Goal: Find specific page/section: Find specific page/section

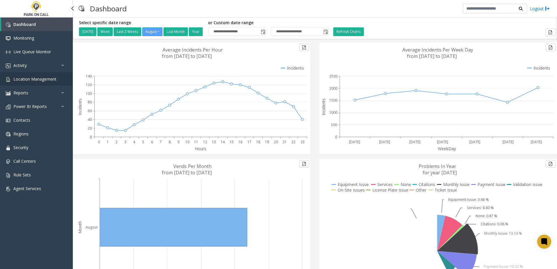
click at [52, 82] on link "Location Management" at bounding box center [36, 79] width 73 height 14
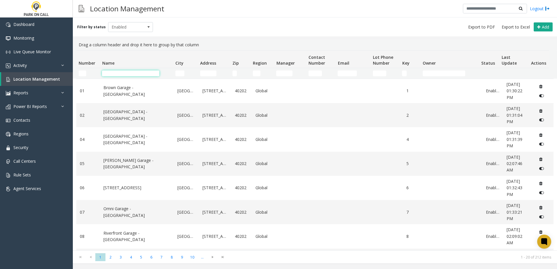
click at [128, 76] on input "Name Filter" at bounding box center [130, 73] width 57 height 6
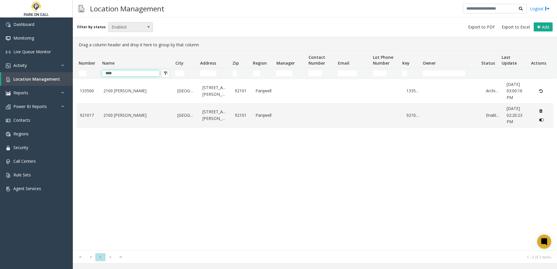
type input "****"
click at [144, 31] on span at bounding box center [148, 26] width 8 height 9
drag, startPoint x: 136, startPoint y: 49, endPoint x: 185, endPoint y: 34, distance: 51.8
click at [185, 34] on app-root "Dashboard Monitoring Live Queue Monitor Activity Daily Activity Lane Activity A…" at bounding box center [278, 134] width 557 height 269
click at [185, 34] on div "Filter by status Enabled Add" at bounding box center [315, 26] width 484 height 19
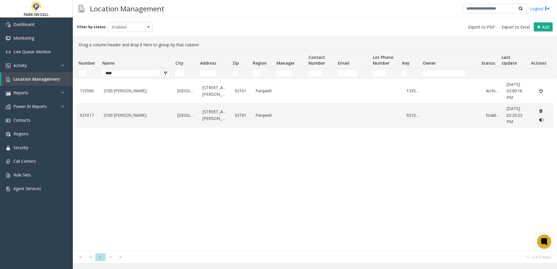
click at [132, 21] on div "Filter by status Enabled Add" at bounding box center [315, 26] width 484 height 19
click at [133, 25] on span "Enabled" at bounding box center [126, 26] width 36 height 9
click at [164, 25] on div "Filter by status Enabled Add" at bounding box center [315, 26] width 484 height 19
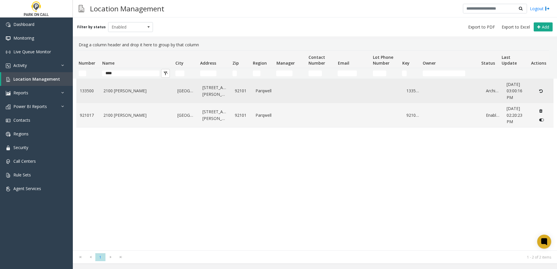
click at [174, 95] on td "[GEOGRAPHIC_DATA]" at bounding box center [186, 91] width 25 height 24
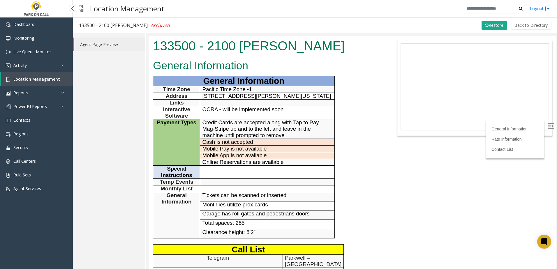
click at [53, 82] on span "Location Management" at bounding box center [36, 79] width 47 height 6
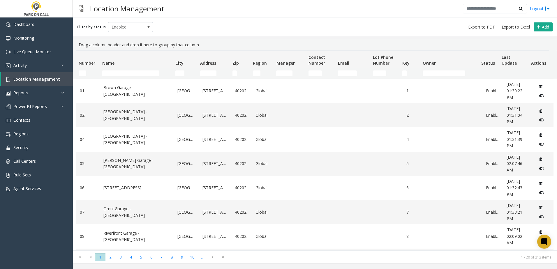
click at [126, 69] on td "Name Filter" at bounding box center [136, 73] width 73 height 10
click at [127, 73] on input "Name Filter" at bounding box center [130, 73] width 57 height 6
click at [37, 65] on link "Activity" at bounding box center [36, 66] width 73 height 14
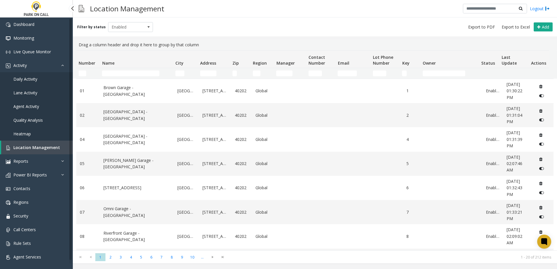
click at [33, 80] on span "Daily Activity" at bounding box center [25, 79] width 24 height 6
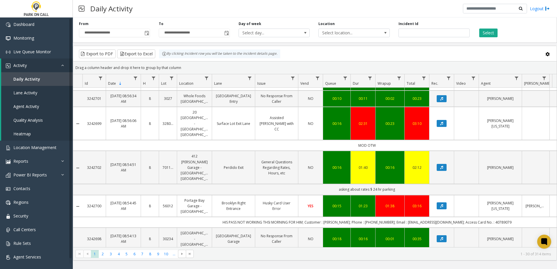
scroll to position [721, 0]
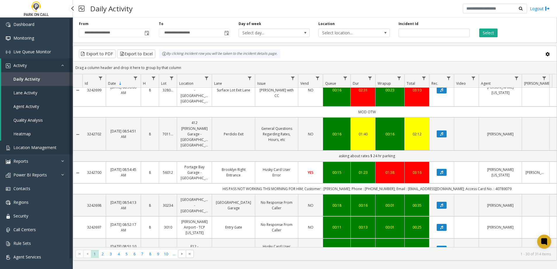
click at [40, 147] on span "Location Management" at bounding box center [34, 148] width 43 height 6
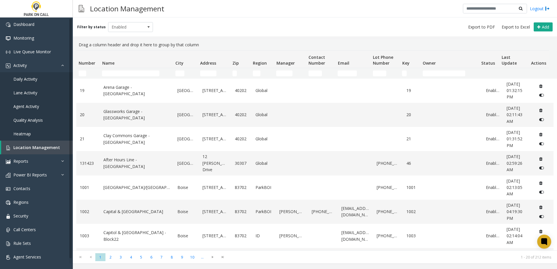
scroll to position [255, 0]
